Goal: Entertainment & Leisure: Consume media (video, audio)

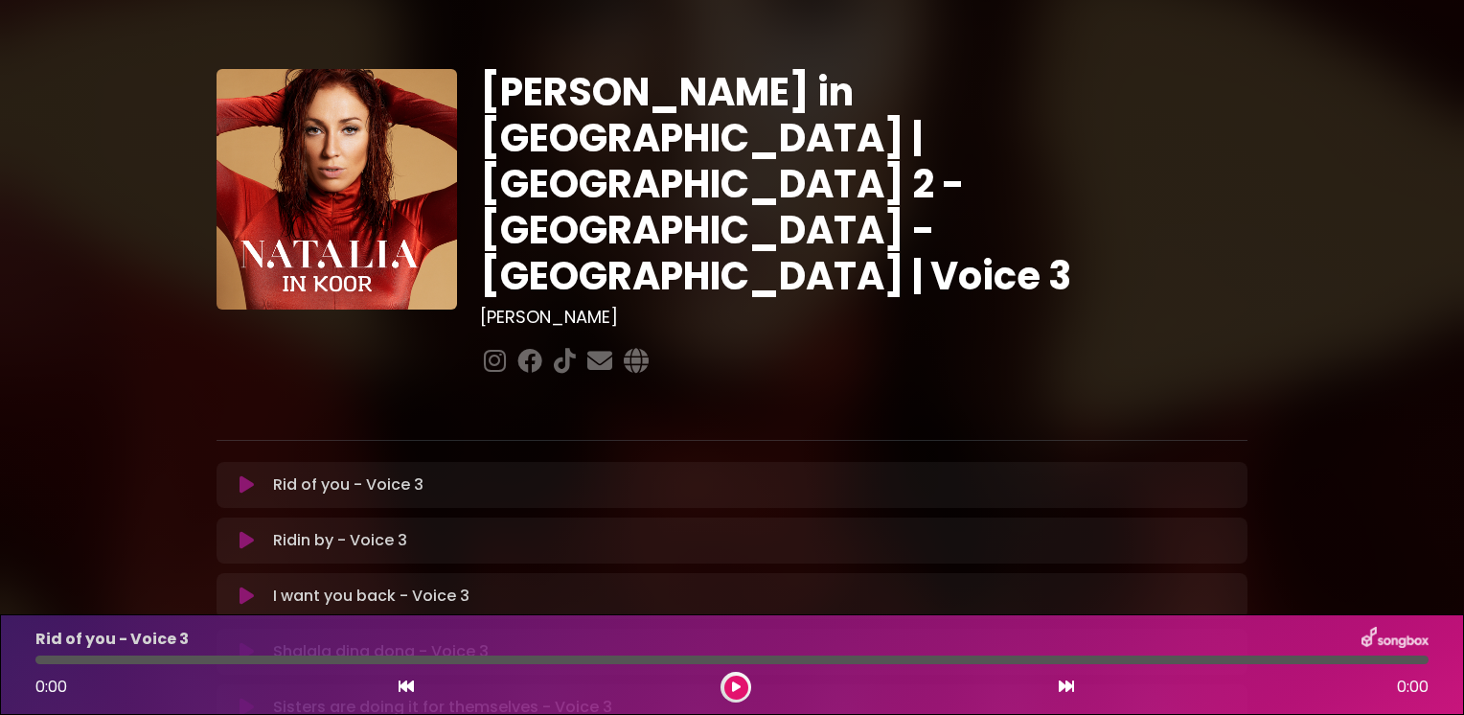
click at [102, 468] on div "[PERSON_NAME] in [GEOGRAPHIC_DATA] | [GEOGRAPHIC_DATA] 2 - [GEOGRAPHIC_DATA] - …" at bounding box center [732, 587] width 1265 height 1129
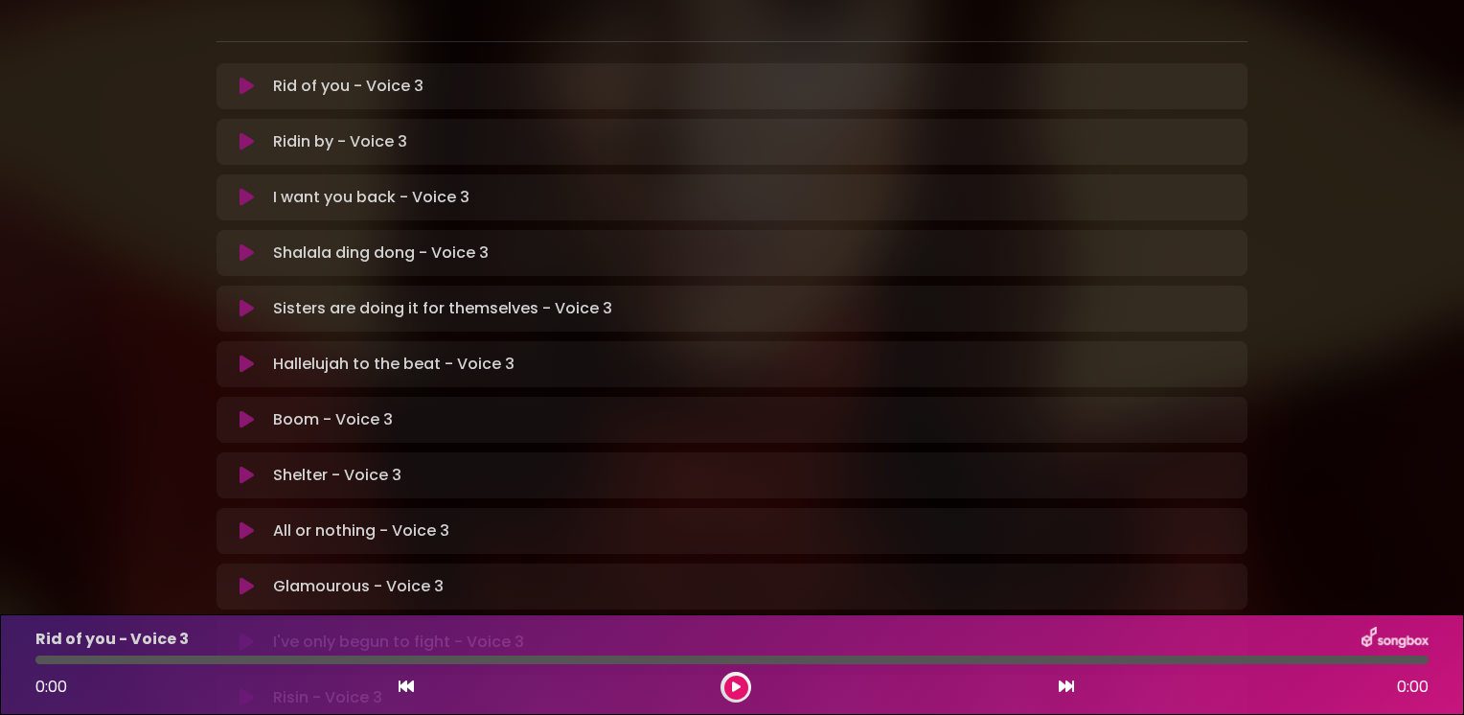
scroll to position [422, 0]
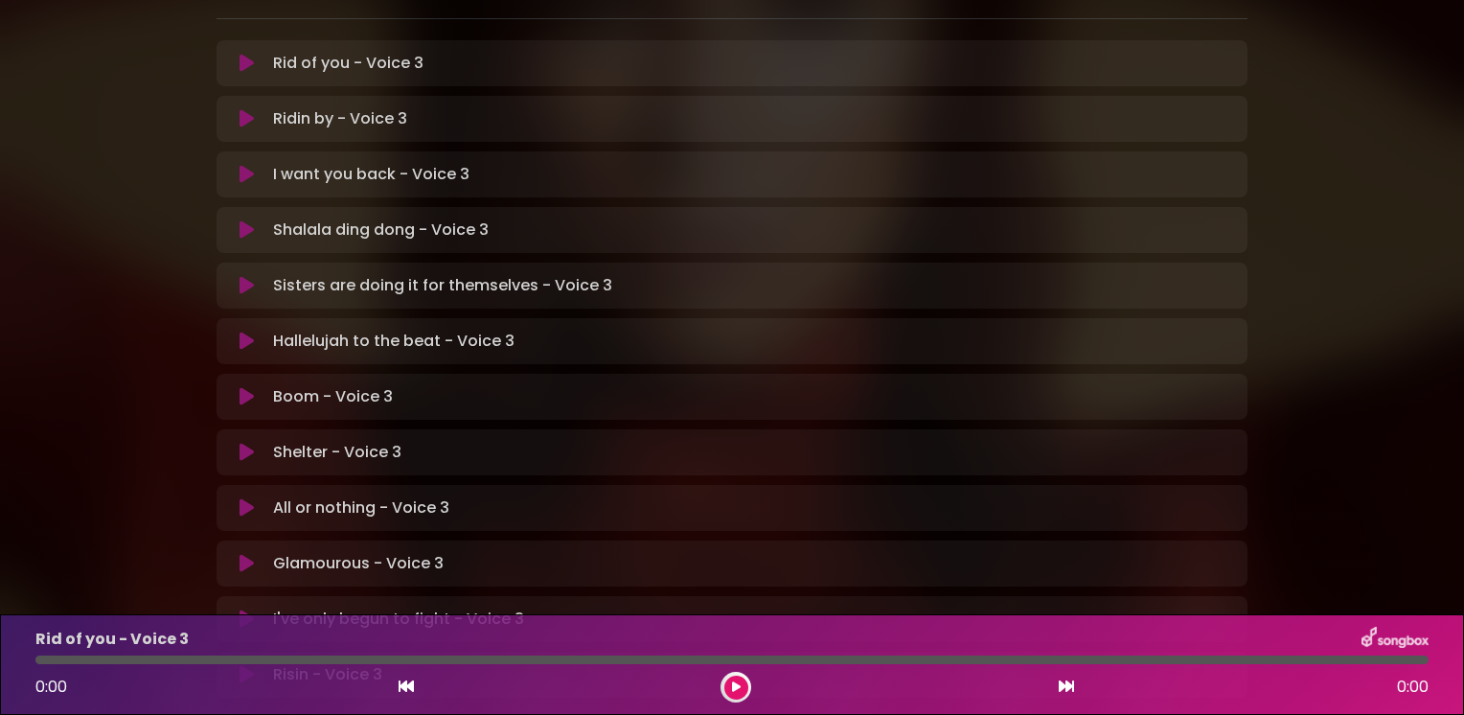
click at [249, 498] on icon at bounding box center [247, 507] width 14 height 19
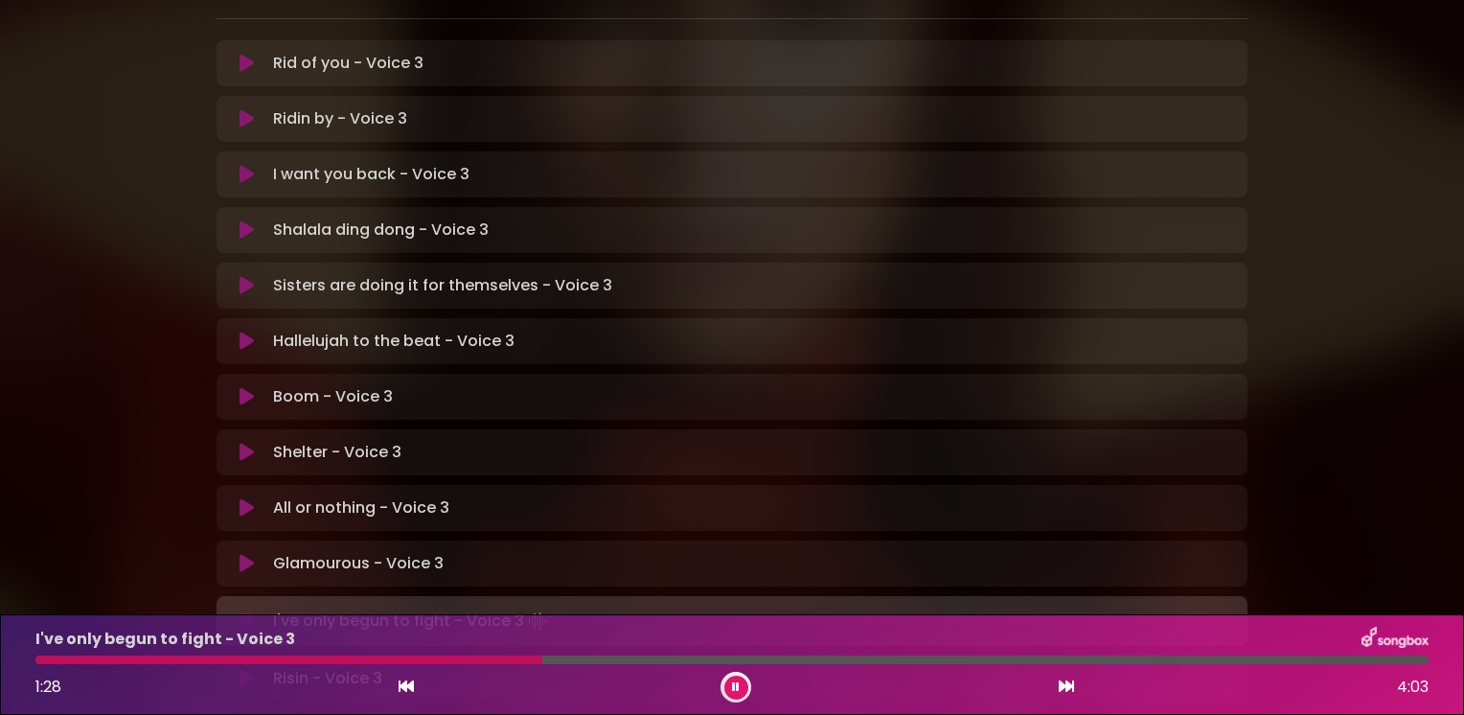
click at [250, 498] on icon at bounding box center [247, 507] width 14 height 19
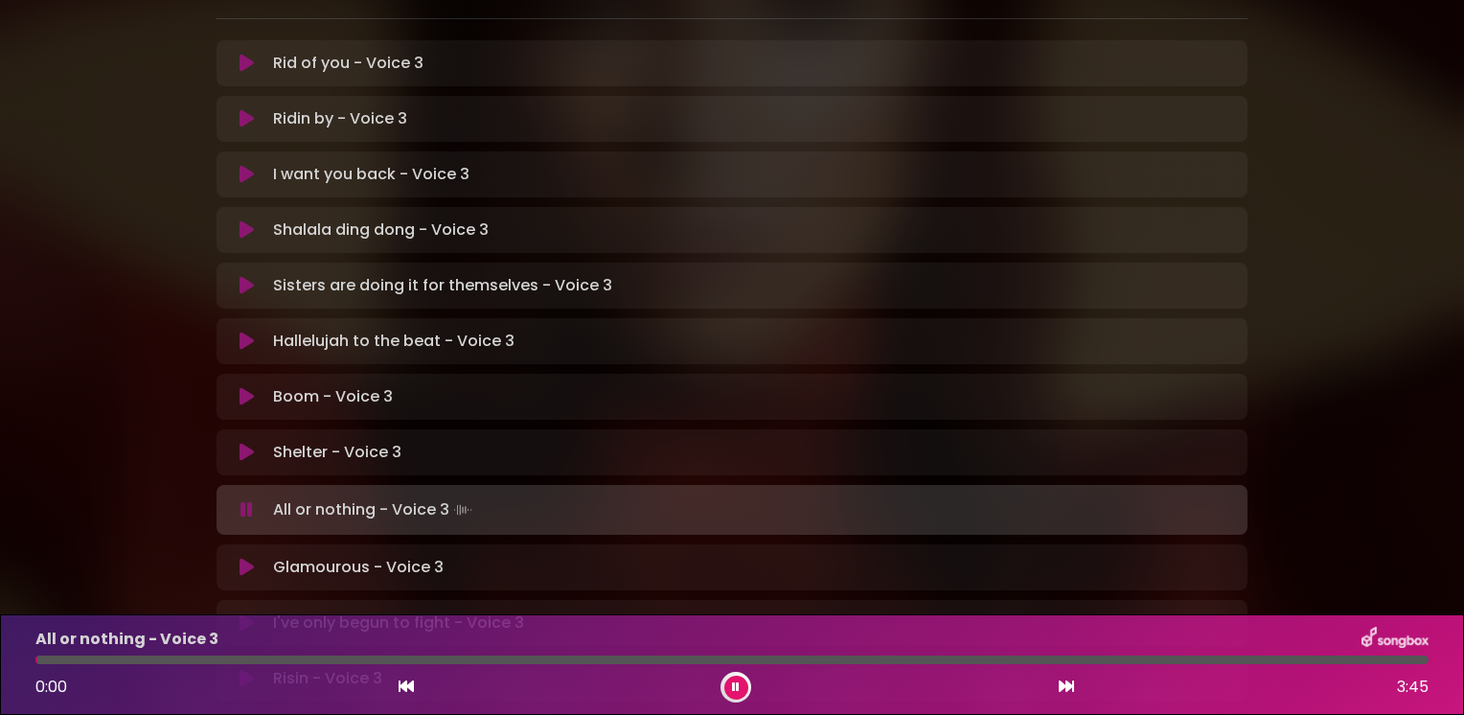
click at [250, 500] on icon at bounding box center [247, 509] width 12 height 19
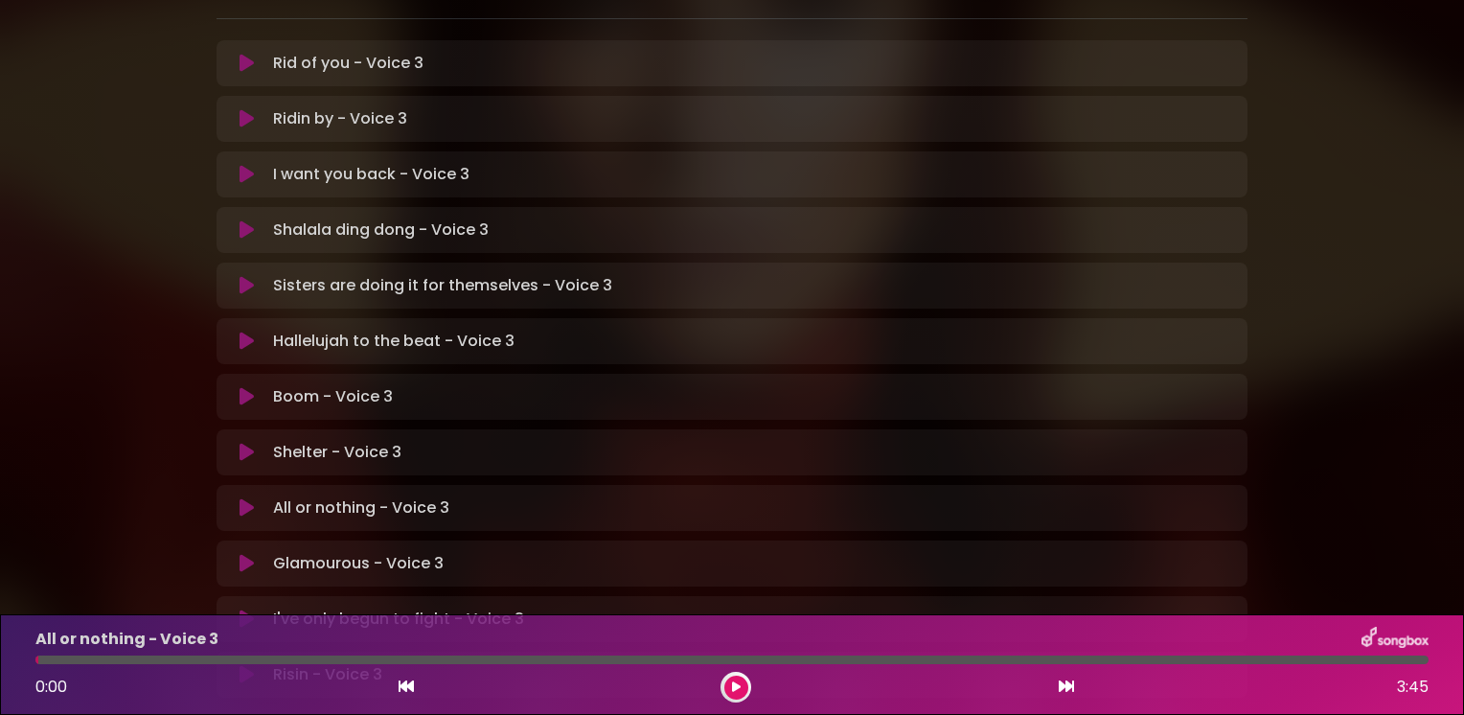
click at [240, 610] on icon at bounding box center [247, 619] width 14 height 19
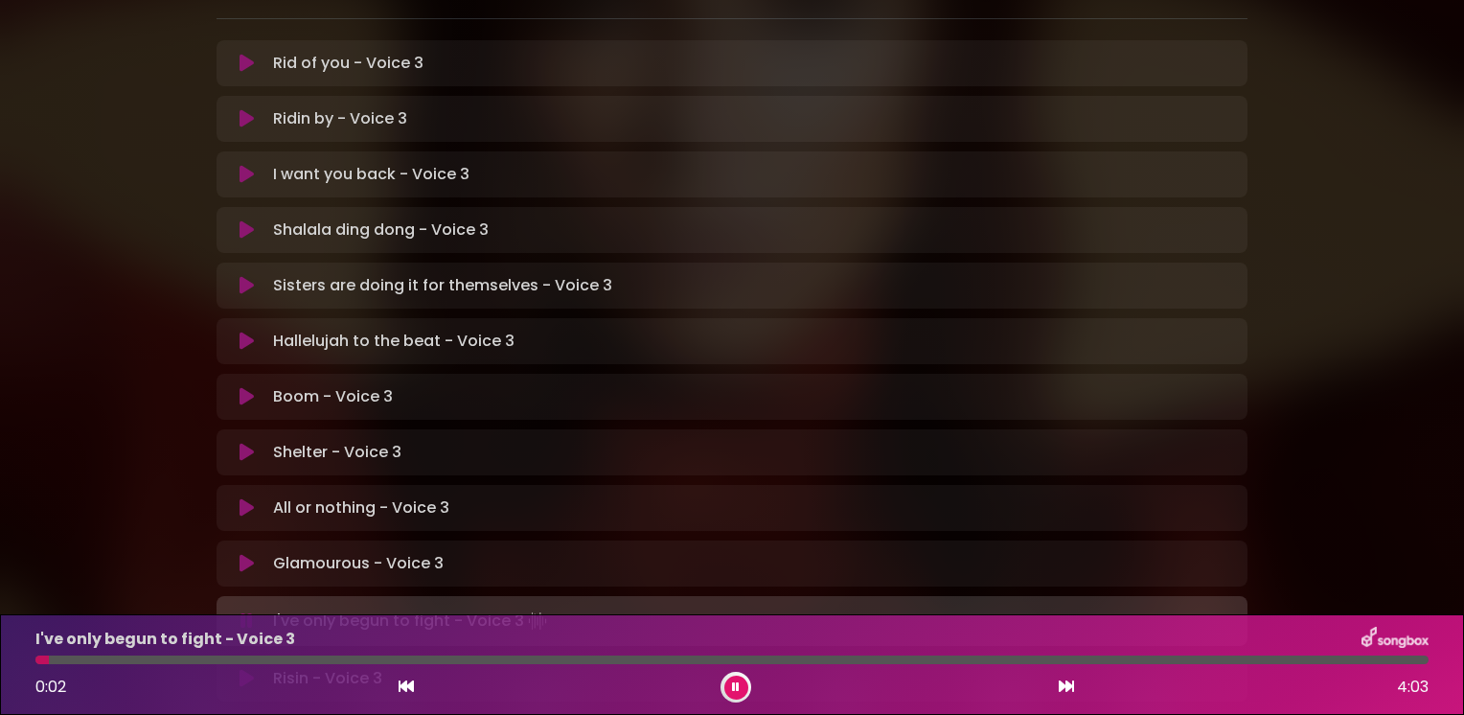
click at [483, 656] on div at bounding box center [731, 660] width 1393 height 9
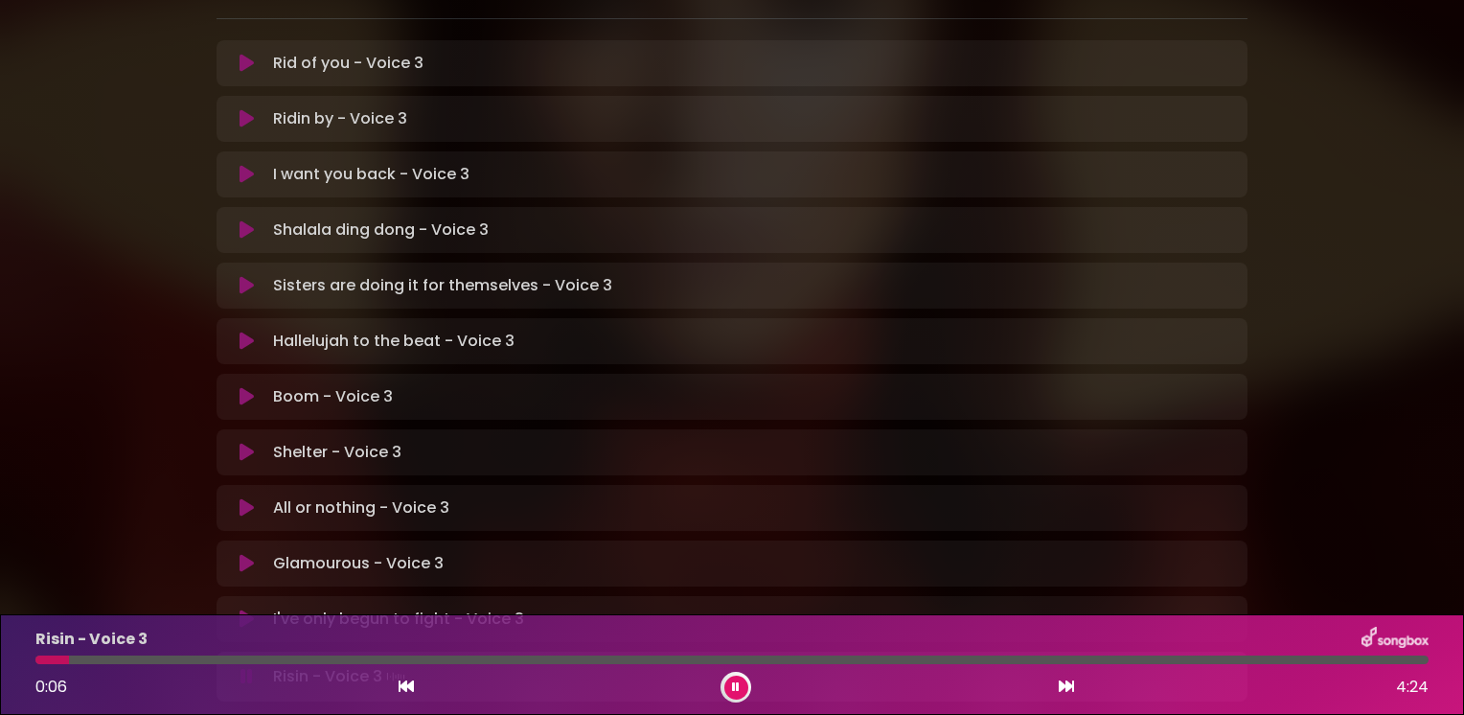
click at [86, 473] on div "[PERSON_NAME] in [GEOGRAPHIC_DATA] | [GEOGRAPHIC_DATA] 2 - [GEOGRAPHIC_DATA] - …" at bounding box center [732, 167] width 1464 height 1133
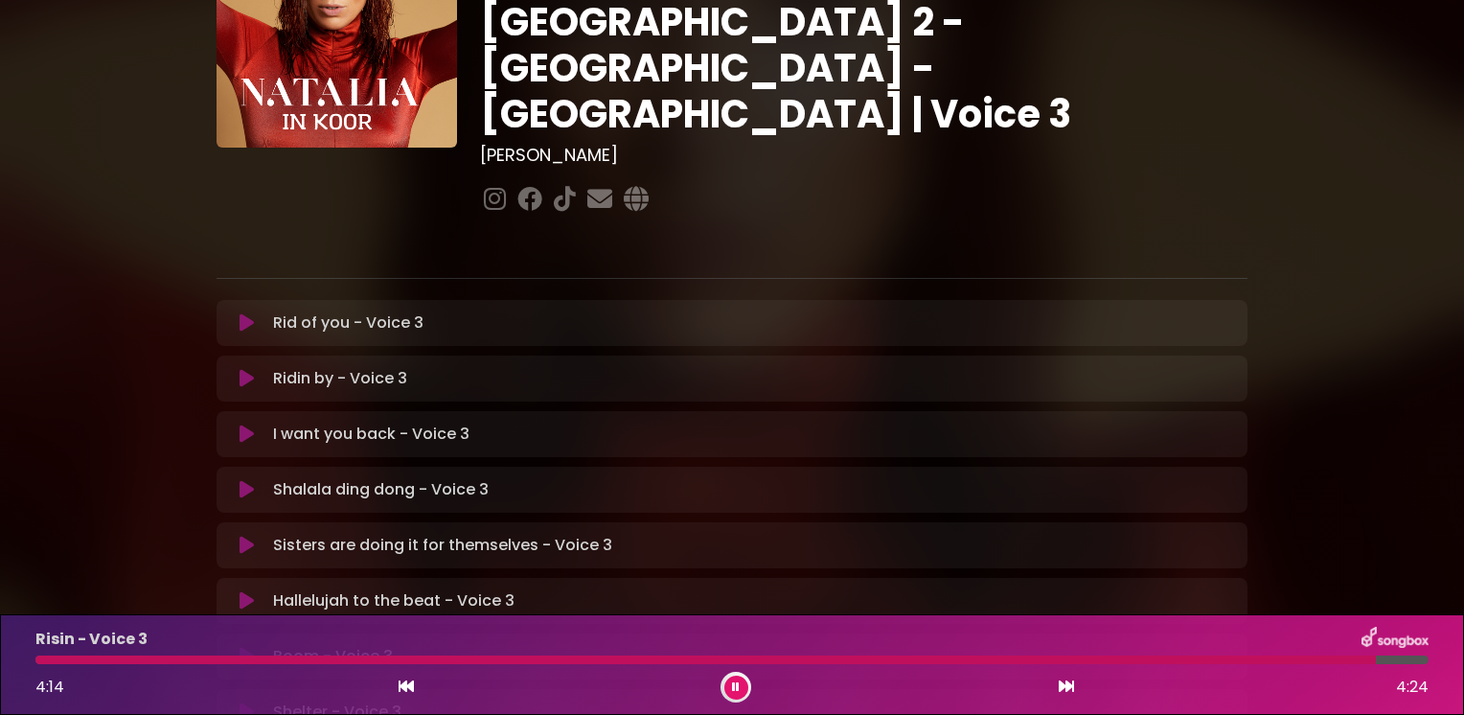
scroll to position [77, 0]
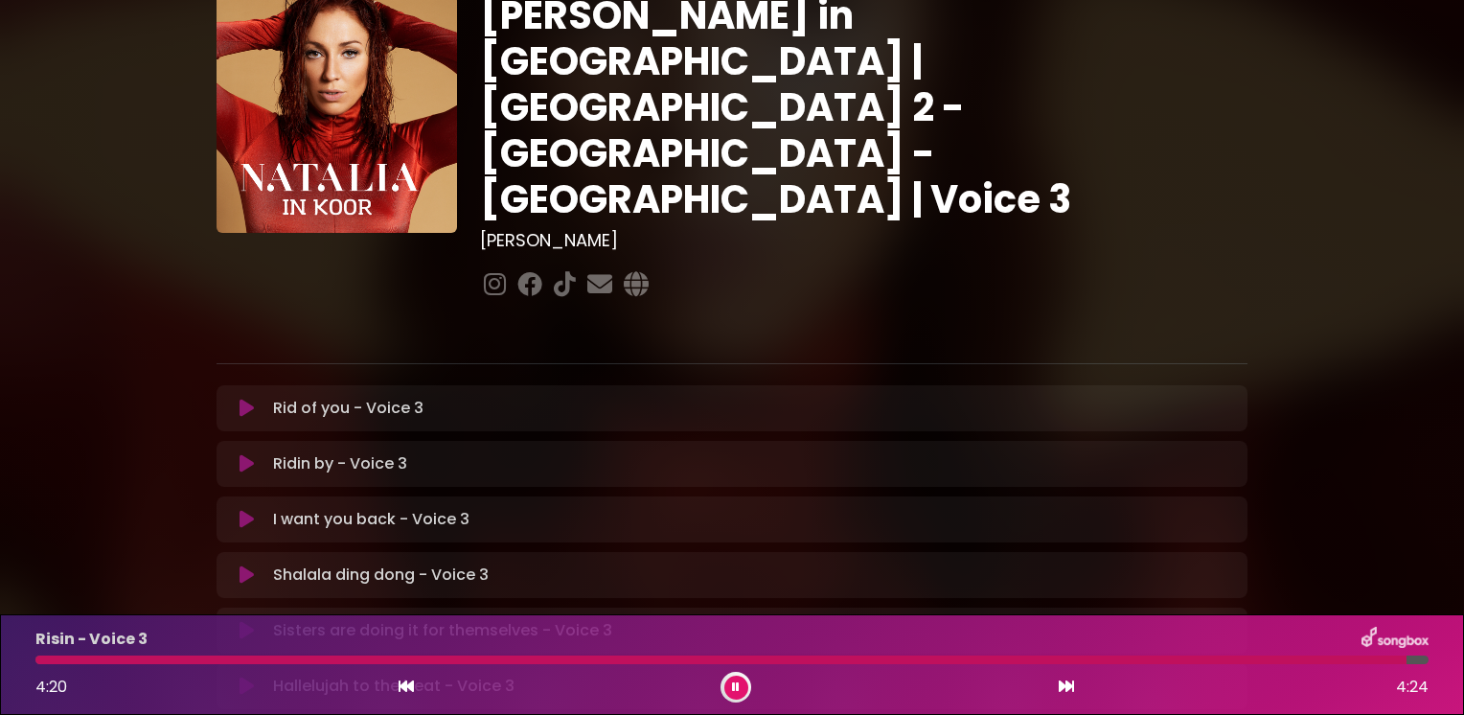
click at [241, 399] on icon at bounding box center [247, 408] width 14 height 19
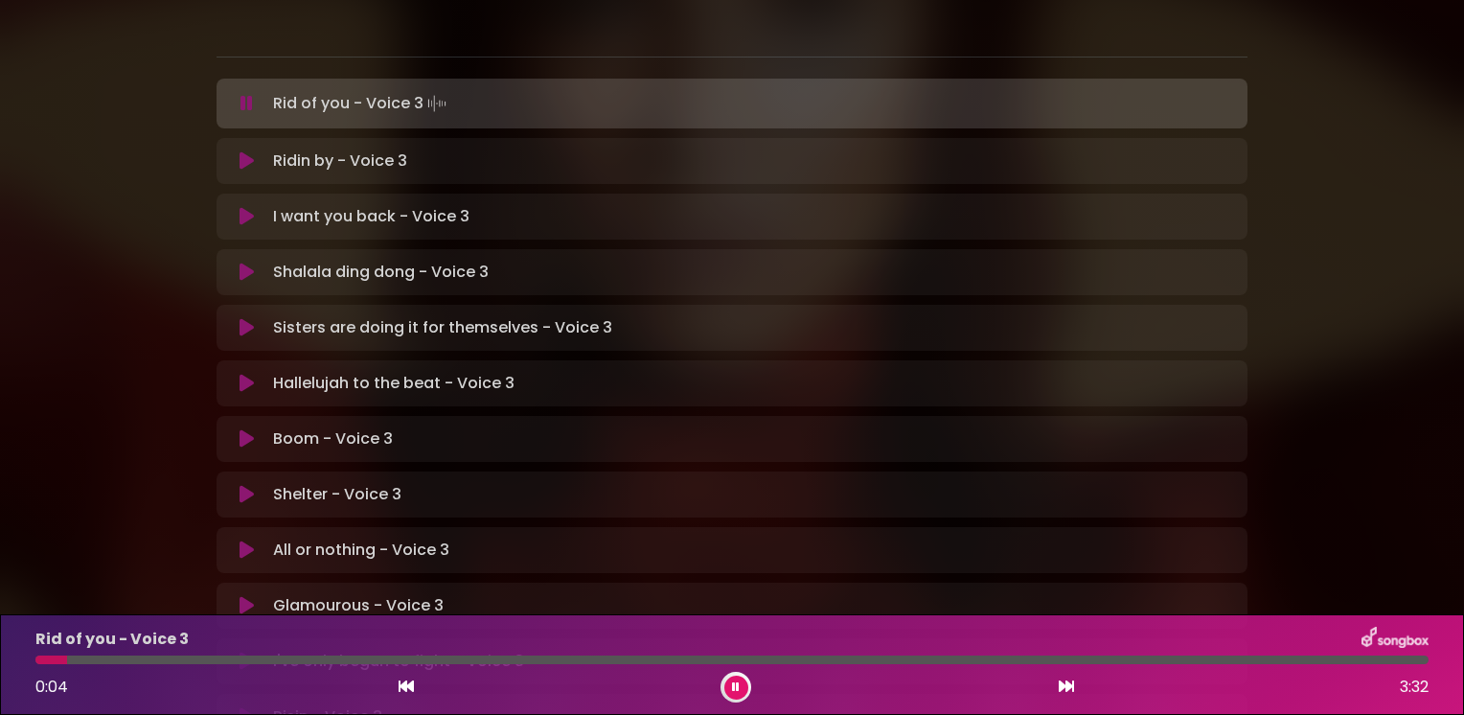
scroll to position [345, 0]
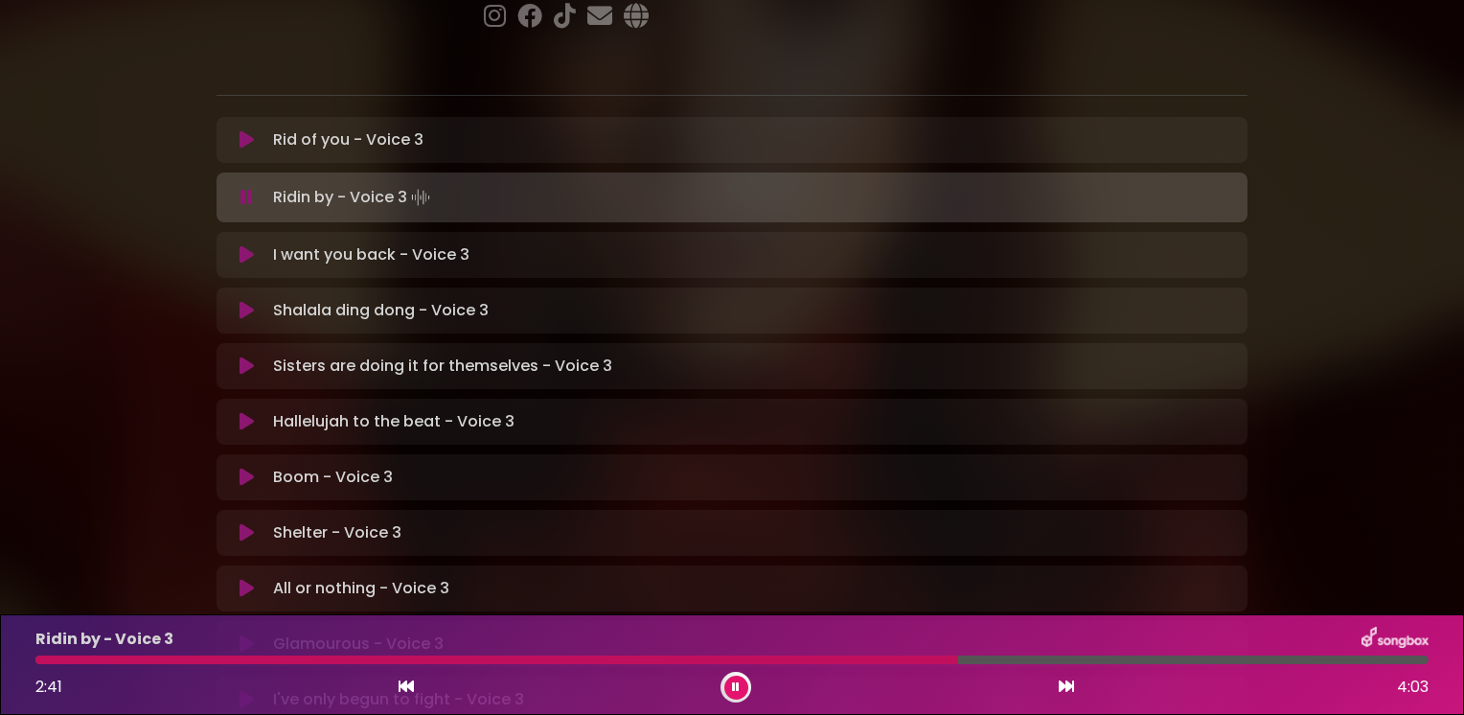
click at [119, 265] on div "[PERSON_NAME] in [GEOGRAPHIC_DATA] | [GEOGRAPHIC_DATA] 2 - [GEOGRAPHIC_DATA] - …" at bounding box center [732, 244] width 1265 height 1133
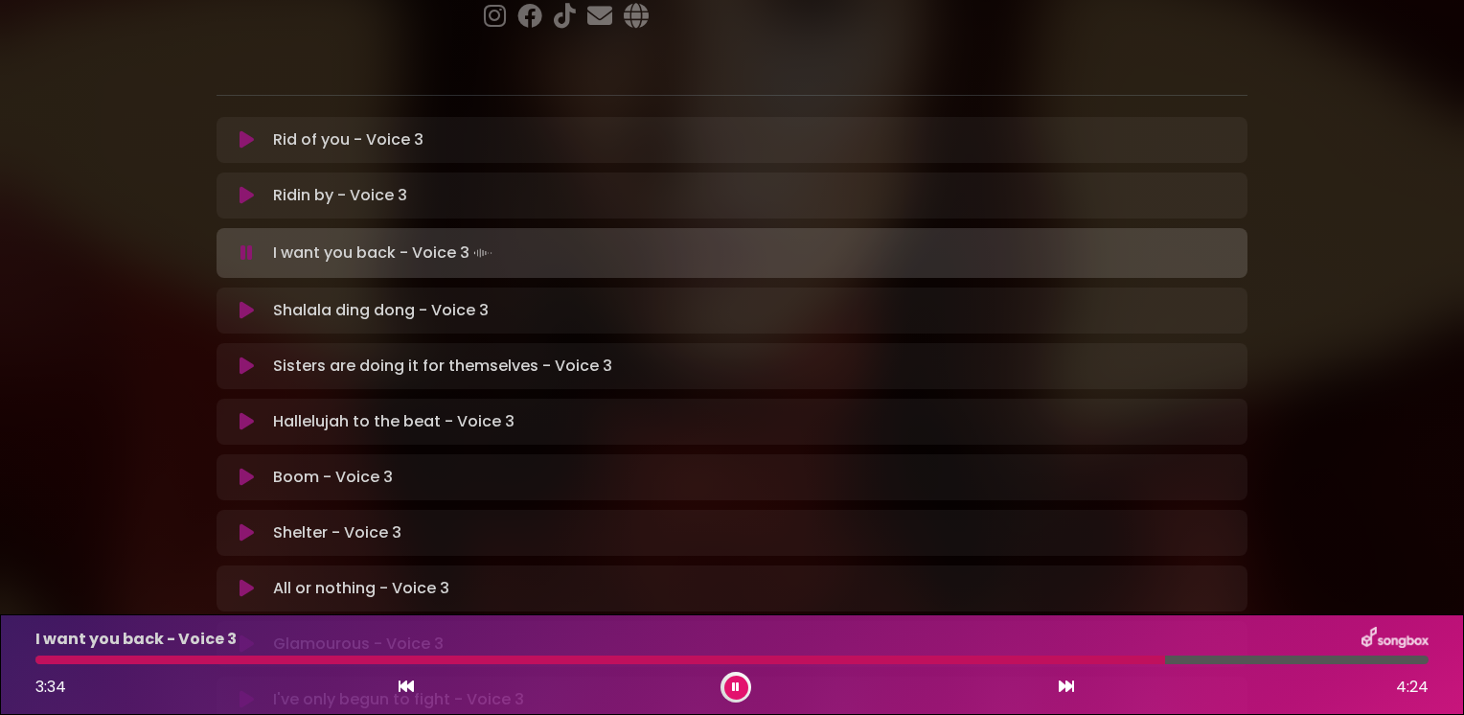
click at [122, 265] on div "[PERSON_NAME] in [GEOGRAPHIC_DATA] | [GEOGRAPHIC_DATA] 2 - [GEOGRAPHIC_DATA] - …" at bounding box center [732, 244] width 1265 height 1133
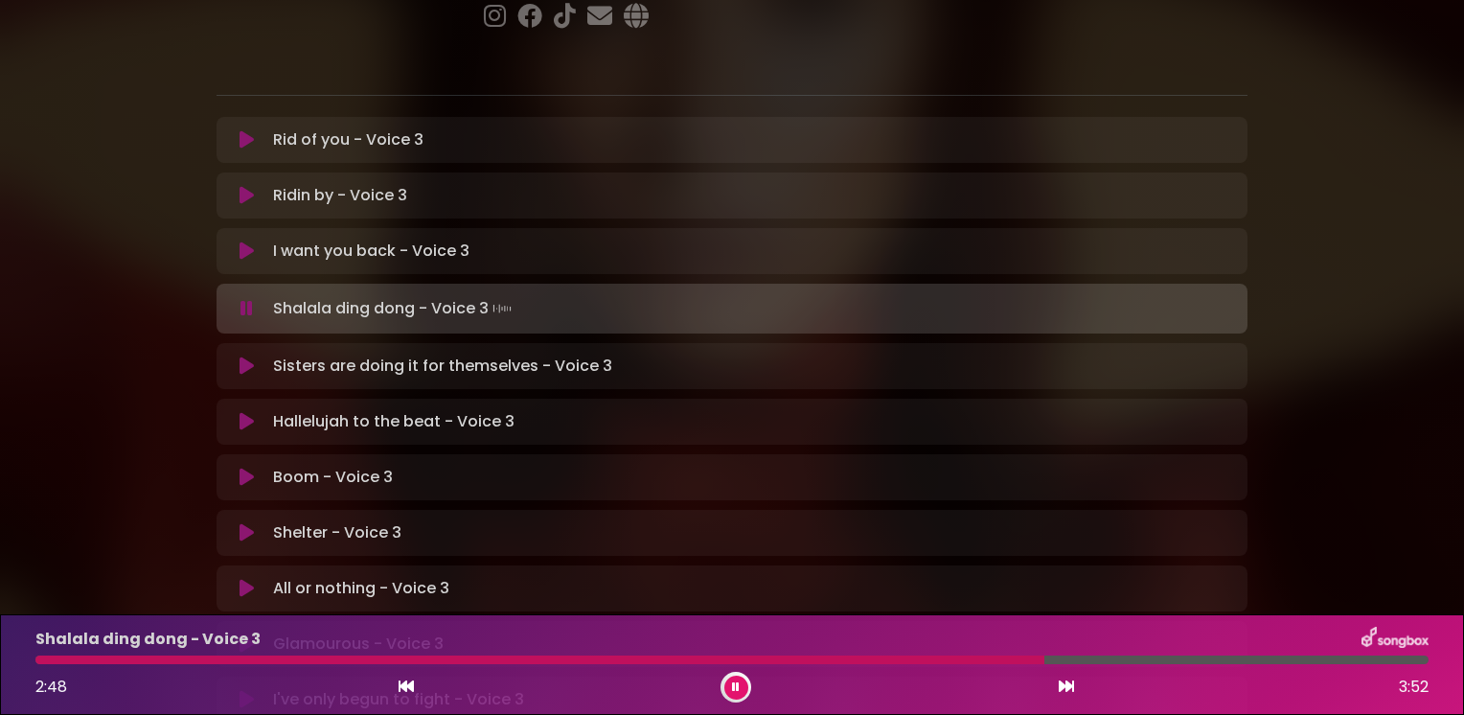
click at [899, 660] on div at bounding box center [539, 660] width 1009 height 9
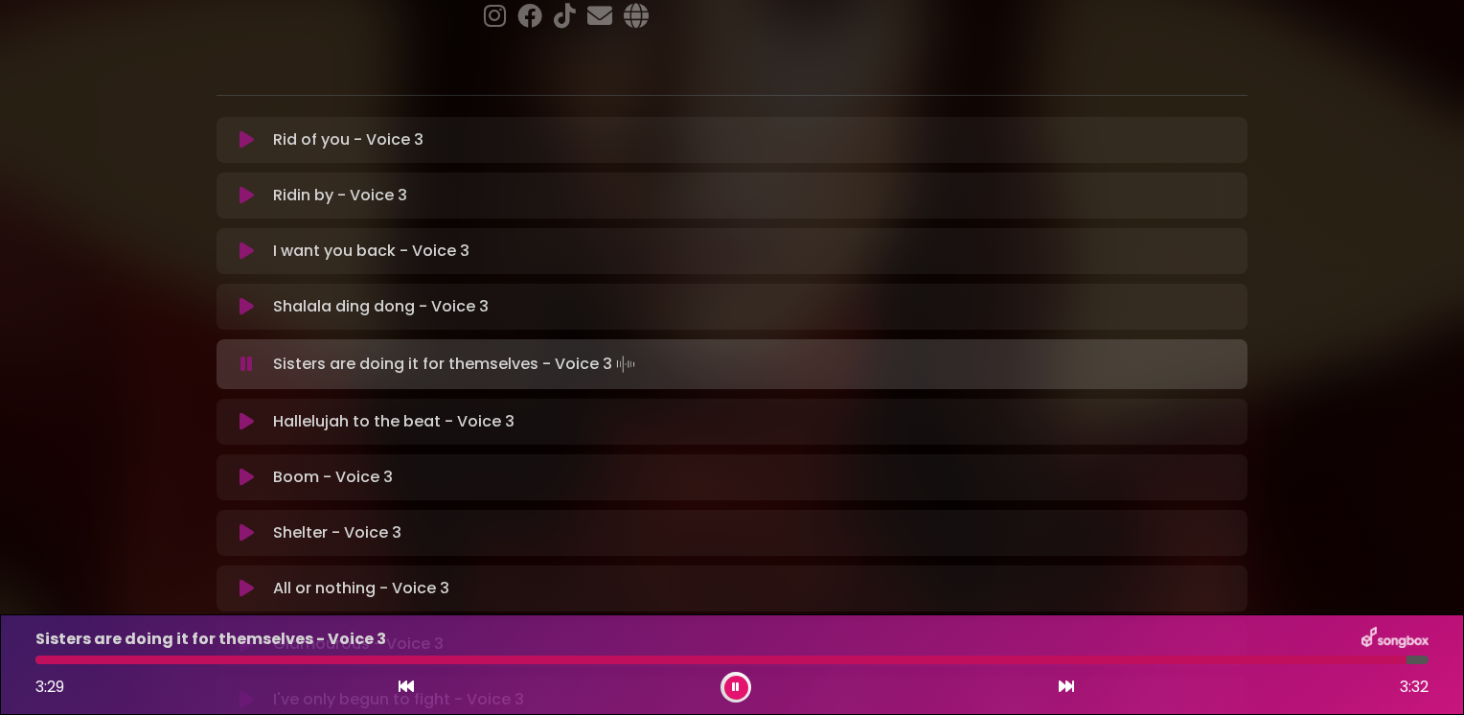
click at [130, 349] on div "[PERSON_NAME] in [GEOGRAPHIC_DATA] | [GEOGRAPHIC_DATA] 2 - [GEOGRAPHIC_DATA] - …" at bounding box center [732, 244] width 1265 height 1133
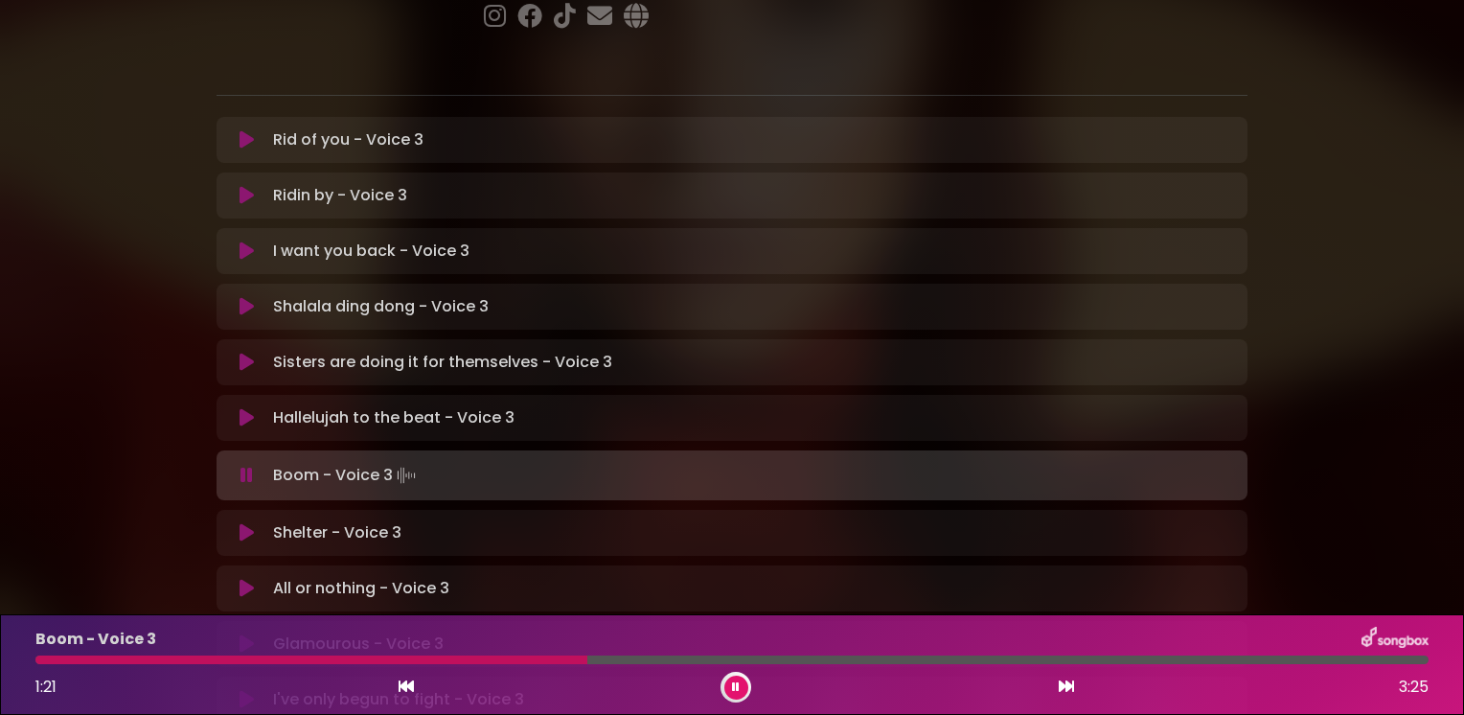
click at [131, 349] on div "[PERSON_NAME] in [GEOGRAPHIC_DATA] | [GEOGRAPHIC_DATA] 2 - [GEOGRAPHIC_DATA] - …" at bounding box center [732, 244] width 1265 height 1133
